Goal: Task Accomplishment & Management: Manage account settings

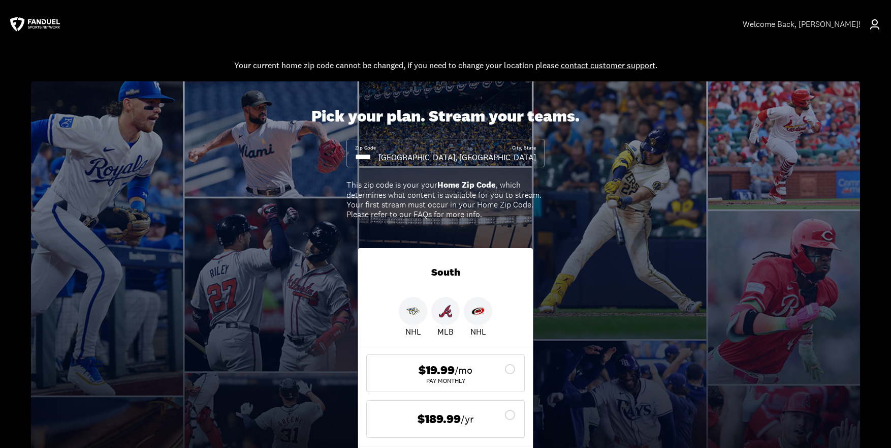
click at [800, 26] on div "Welcome Back , [PERSON_NAME]!" at bounding box center [802, 24] width 118 height 10
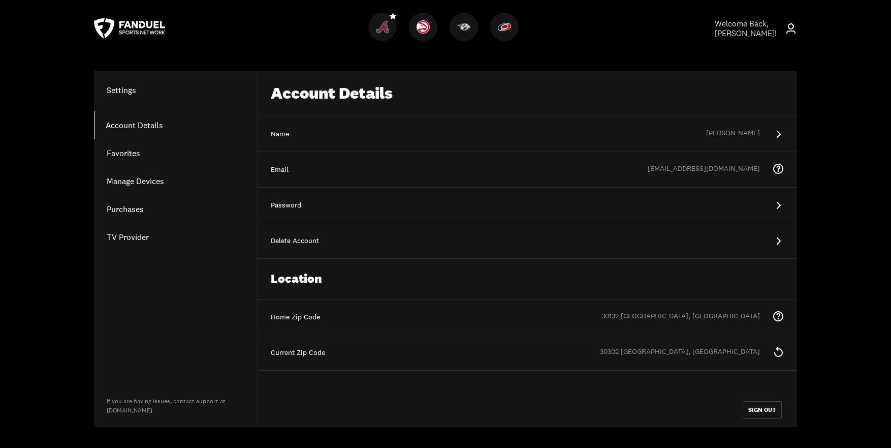
click at [771, 33] on div "Welcome Back, [PERSON_NAME] !" at bounding box center [746, 28] width 62 height 19
click at [770, 413] on button "SIGN OUT" at bounding box center [762, 409] width 39 height 17
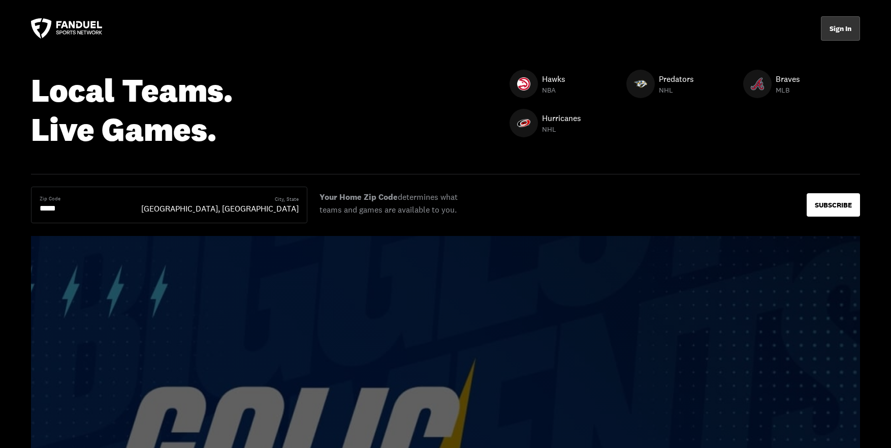
click at [845, 23] on button "Sign In" at bounding box center [840, 28] width 39 height 24
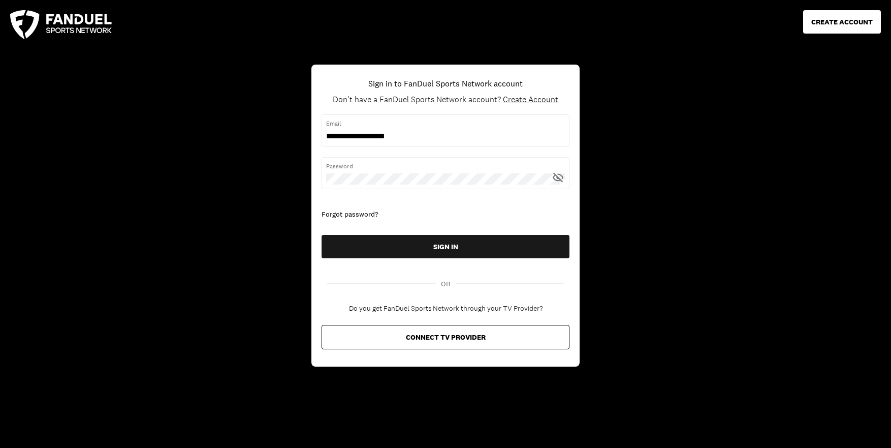
click at [489, 138] on input "username" at bounding box center [445, 136] width 239 height 11
type input "**********"
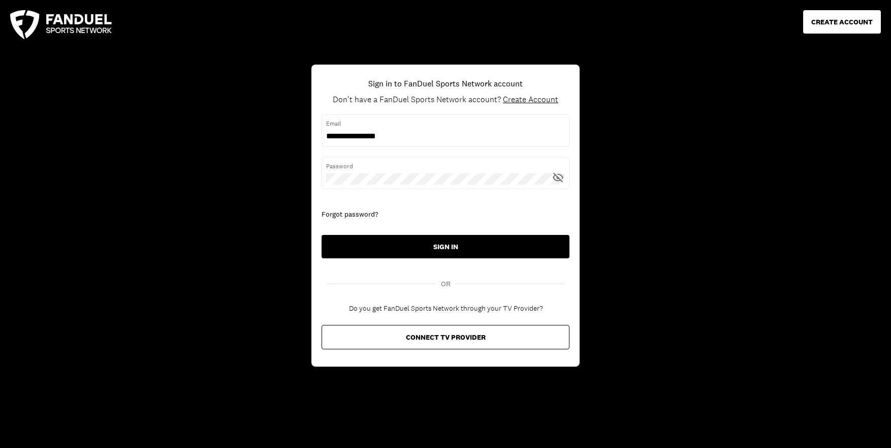
click at [459, 243] on button "SIGN IN" at bounding box center [446, 246] width 248 height 23
